Goal: Check status: Check status

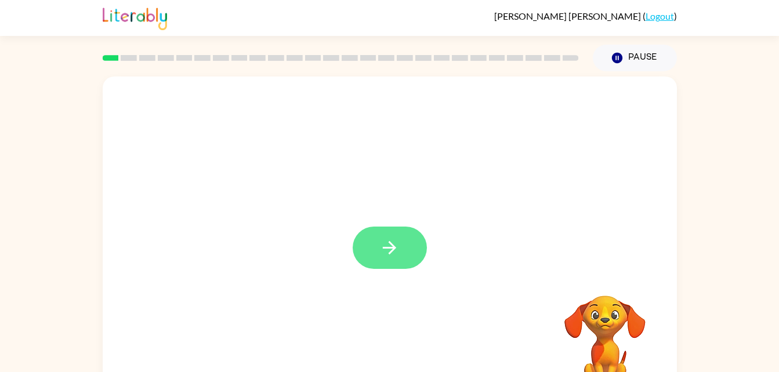
click at [385, 252] on icon "button" at bounding box center [389, 248] width 20 height 20
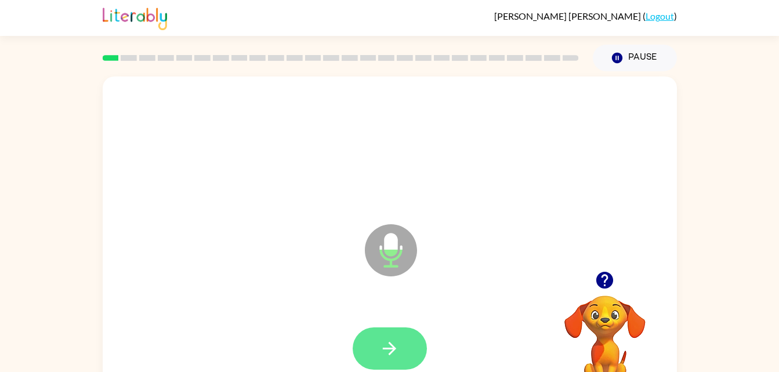
click at [390, 344] on icon "button" at bounding box center [389, 348] width 13 height 13
click at [381, 350] on icon "button" at bounding box center [389, 349] width 20 height 20
click at [389, 353] on icon "button" at bounding box center [389, 349] width 20 height 20
click at [392, 354] on icon "button" at bounding box center [389, 349] width 20 height 20
click at [390, 345] on icon "button" at bounding box center [389, 348] width 13 height 13
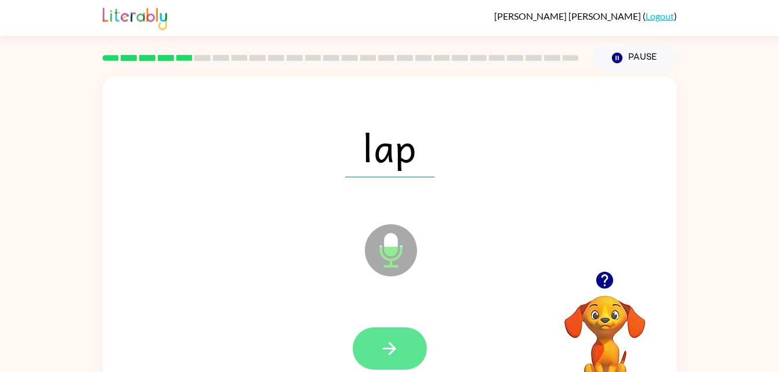
click at [389, 352] on icon "button" at bounding box center [389, 349] width 20 height 20
click at [385, 357] on icon "button" at bounding box center [389, 349] width 20 height 20
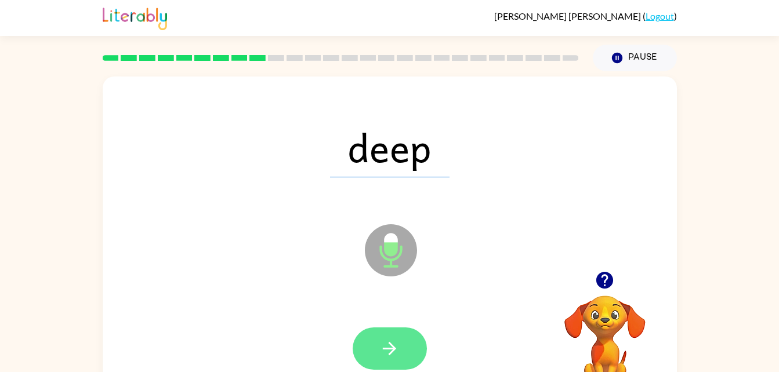
click at [398, 349] on icon "button" at bounding box center [389, 349] width 20 height 20
click at [392, 349] on icon "button" at bounding box center [389, 348] width 13 height 13
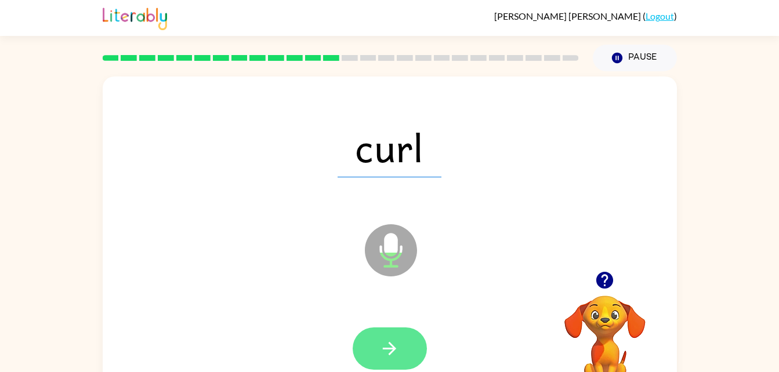
click at [386, 335] on button "button" at bounding box center [390, 349] width 74 height 42
click at [388, 336] on button "button" at bounding box center [390, 349] width 74 height 42
click at [396, 357] on icon "button" at bounding box center [389, 349] width 20 height 20
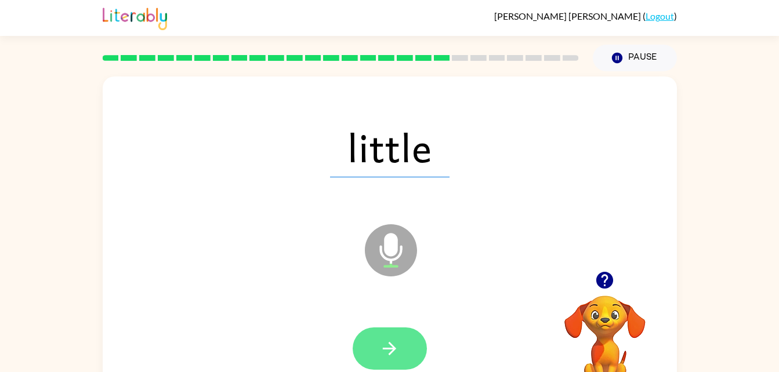
click at [369, 365] on button "button" at bounding box center [390, 349] width 74 height 42
click at [388, 355] on icon "button" at bounding box center [389, 349] width 20 height 20
click at [401, 342] on button "button" at bounding box center [390, 349] width 74 height 42
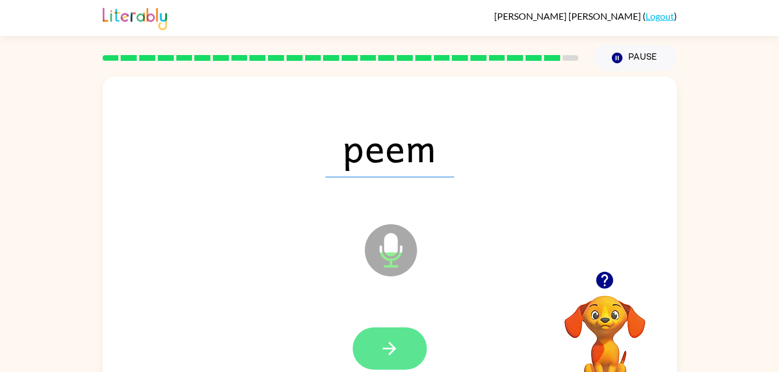
click at [395, 349] on icon "button" at bounding box center [389, 348] width 13 height 13
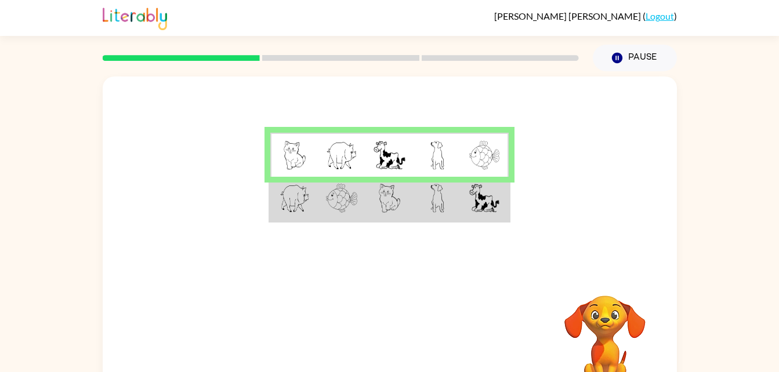
click at [461, 220] on td at bounding box center [485, 199] width 48 height 45
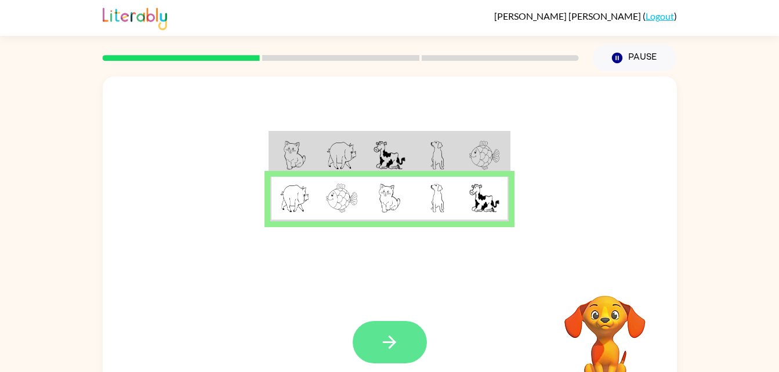
click at [382, 335] on icon "button" at bounding box center [389, 342] width 20 height 20
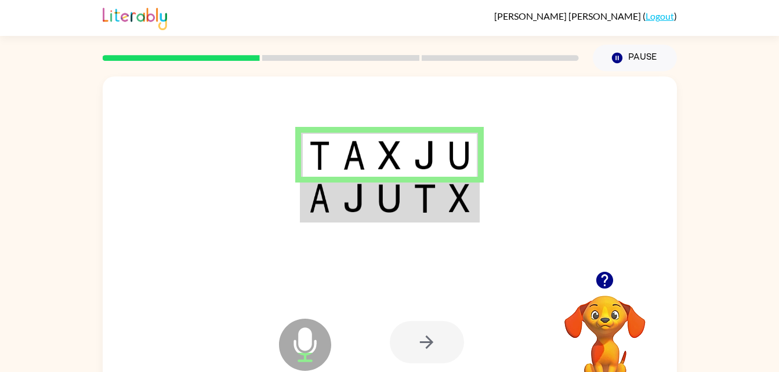
click at [446, 200] on td at bounding box center [460, 199] width 35 height 45
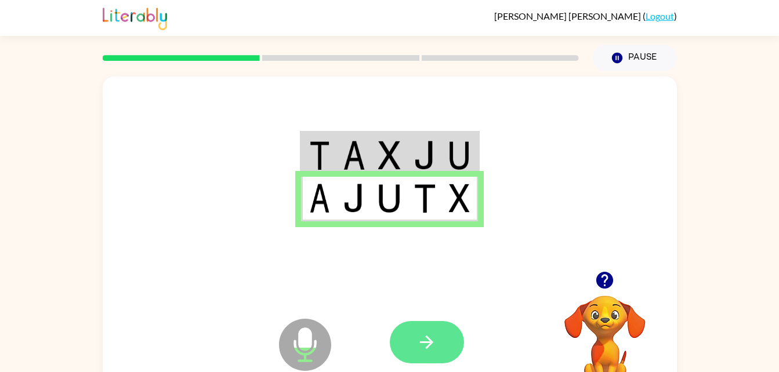
click at [439, 352] on button "button" at bounding box center [427, 342] width 74 height 42
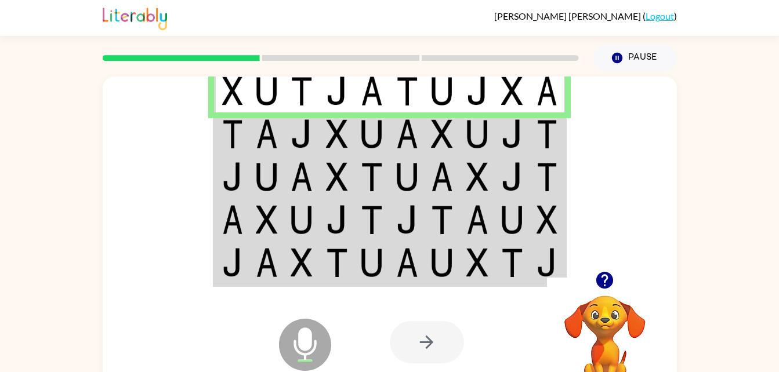
click at [537, 131] on img at bounding box center [547, 134] width 21 height 29
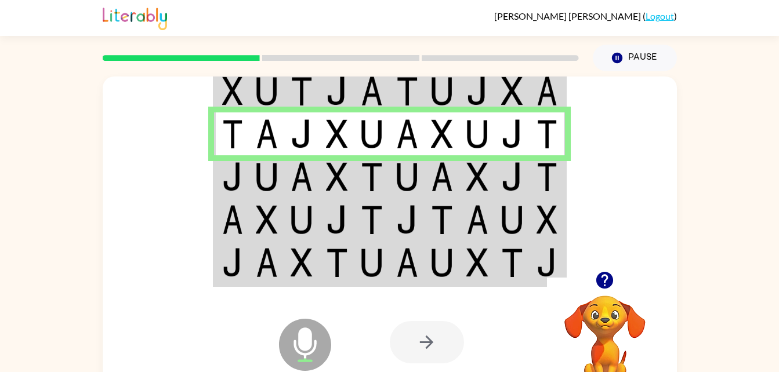
click at [560, 181] on td at bounding box center [547, 176] width 35 height 43
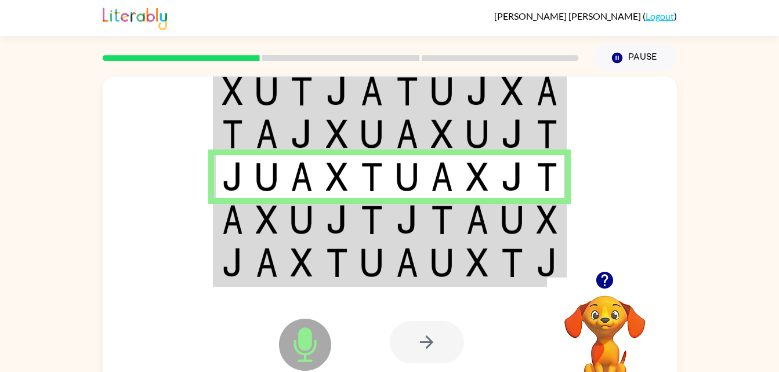
click at [541, 184] on img at bounding box center [547, 176] width 21 height 29
click at [505, 216] on img at bounding box center [512, 219] width 22 height 29
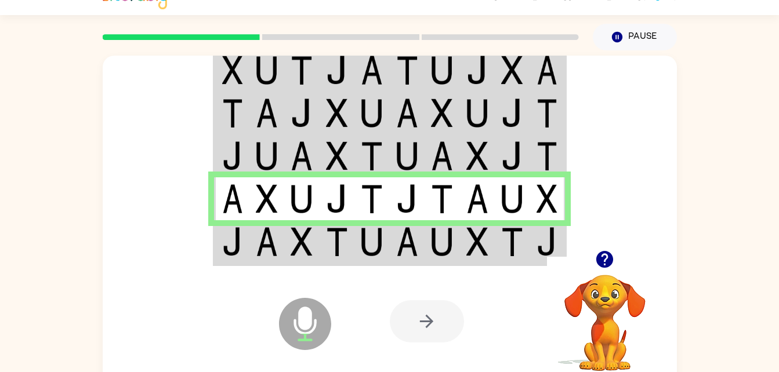
scroll to position [21, 0]
click at [476, 245] on img at bounding box center [477, 241] width 22 height 29
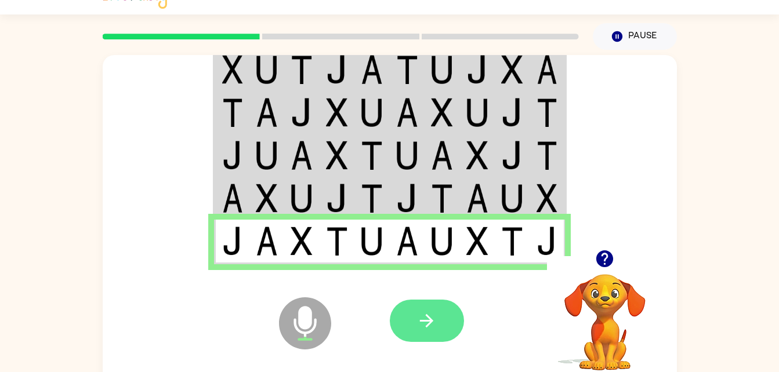
click at [429, 314] on icon "button" at bounding box center [427, 321] width 20 height 20
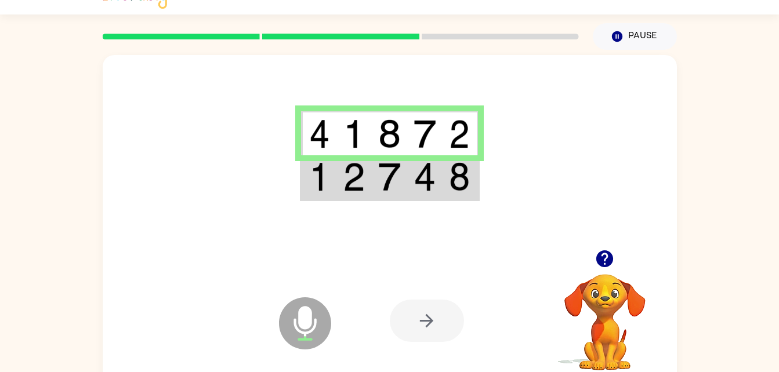
click at [446, 180] on td at bounding box center [460, 177] width 35 height 45
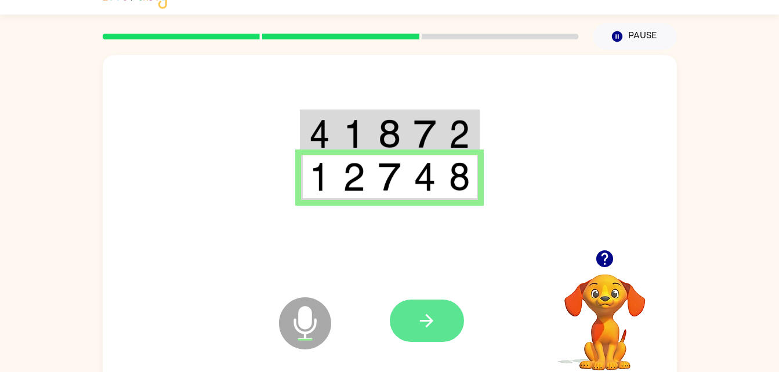
click at [444, 322] on button "button" at bounding box center [427, 321] width 74 height 42
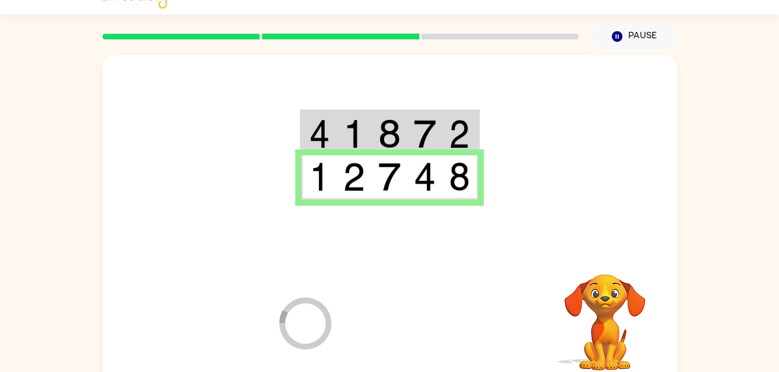
click at [436, 316] on div at bounding box center [475, 321] width 171 height 131
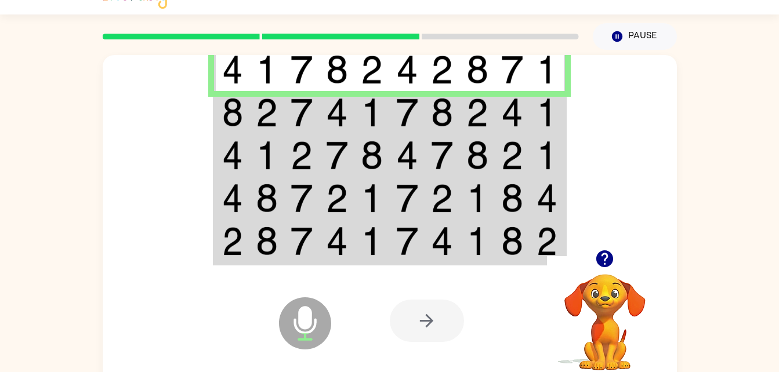
click at [331, 122] on img at bounding box center [337, 112] width 22 height 29
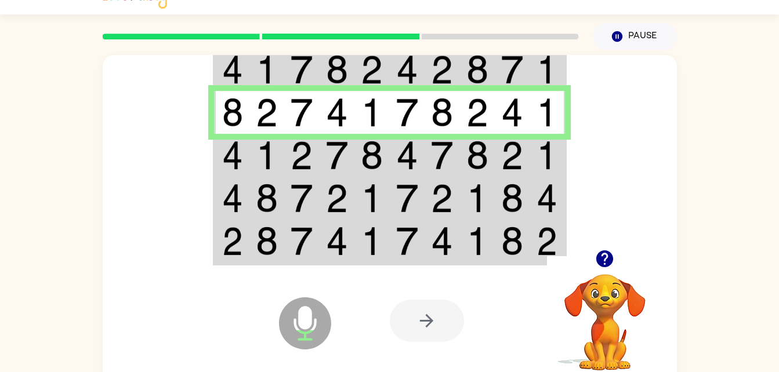
click at [332, 156] on img at bounding box center [337, 155] width 22 height 29
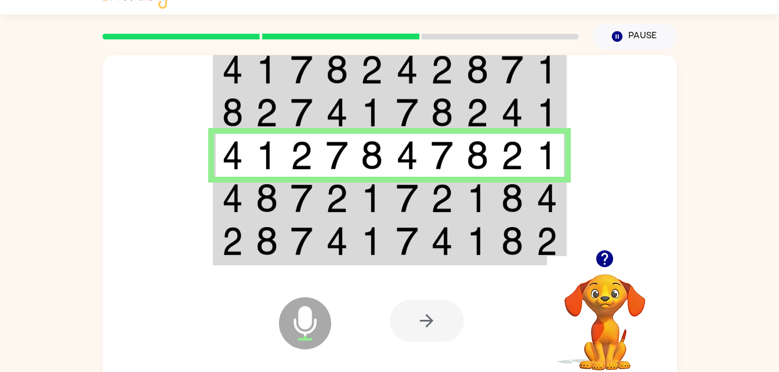
click at [451, 197] on img at bounding box center [442, 198] width 22 height 29
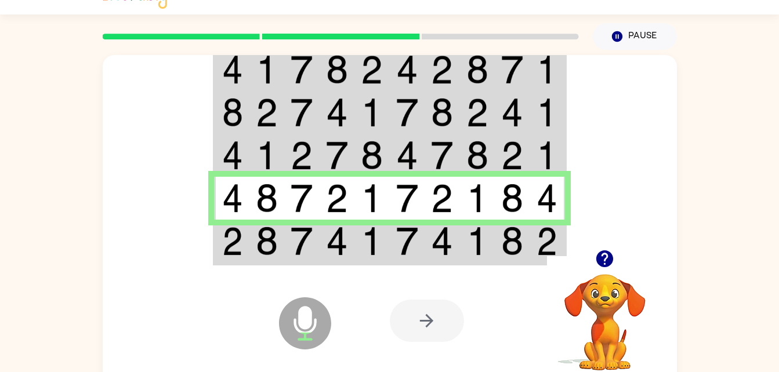
click at [489, 231] on td at bounding box center [477, 242] width 35 height 45
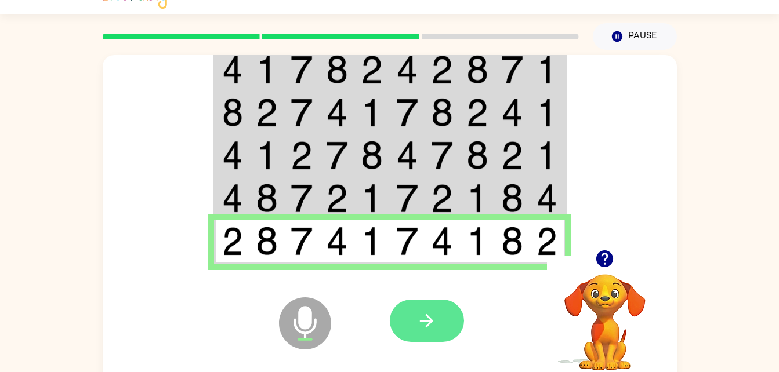
click at [414, 333] on button "button" at bounding box center [427, 321] width 74 height 42
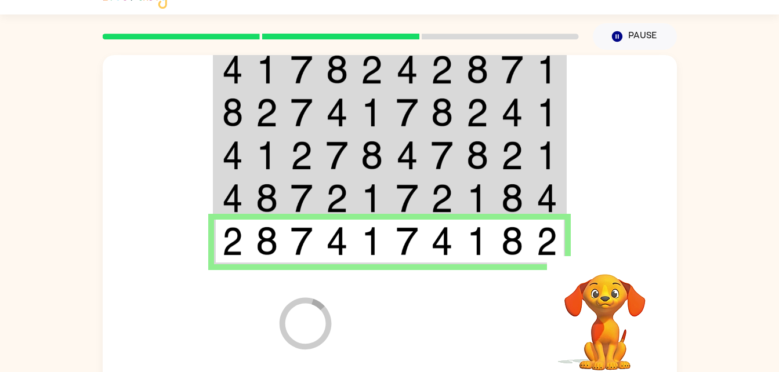
scroll to position [15, 0]
